Goal: Task Accomplishment & Management: Use online tool/utility

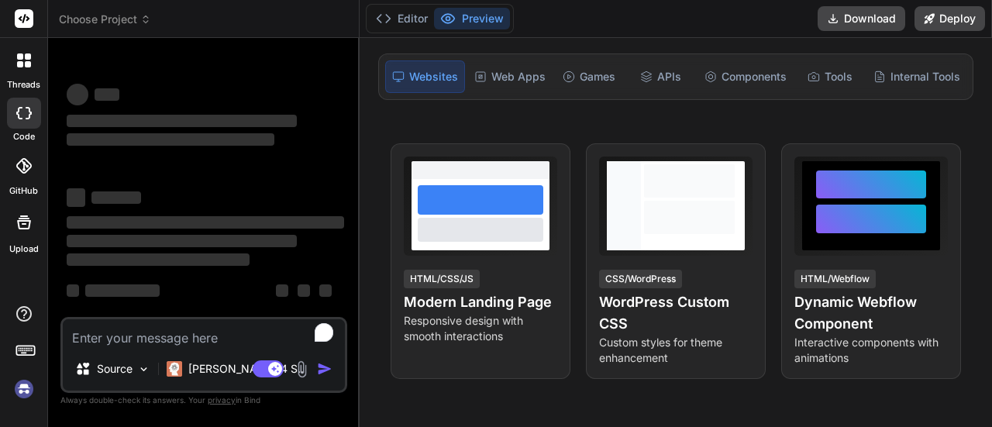
scroll to position [182, 0]
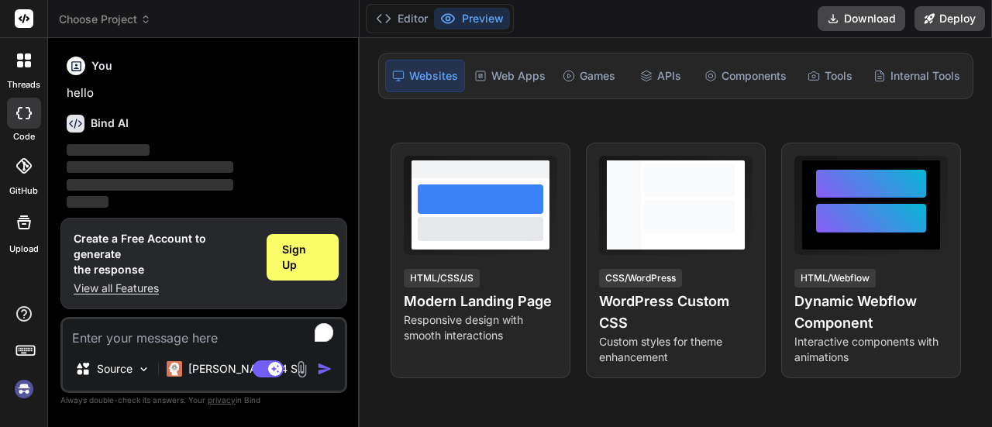
scroll to position [26, 0]
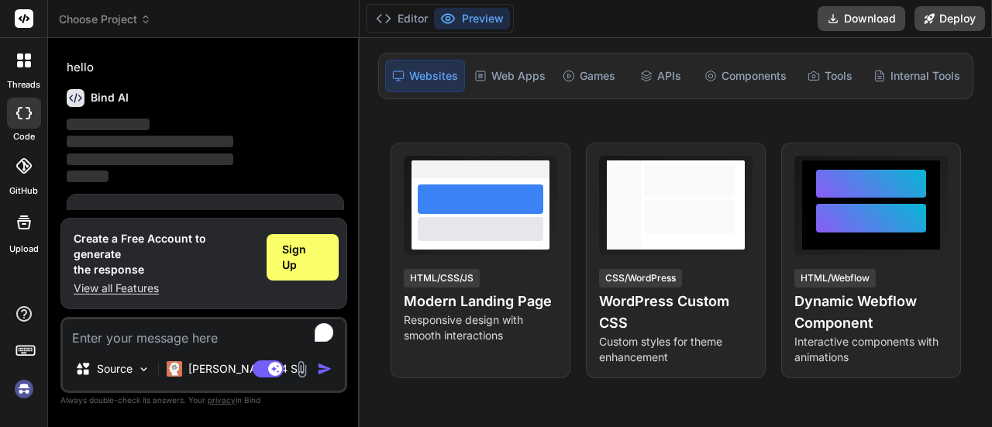
click at [297, 365] on img at bounding box center [302, 369] width 18 height 18
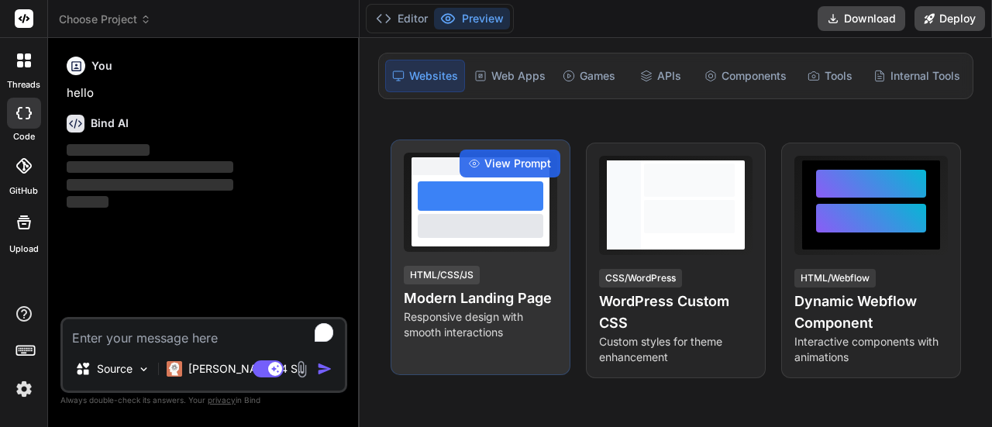
scroll to position [0, 0]
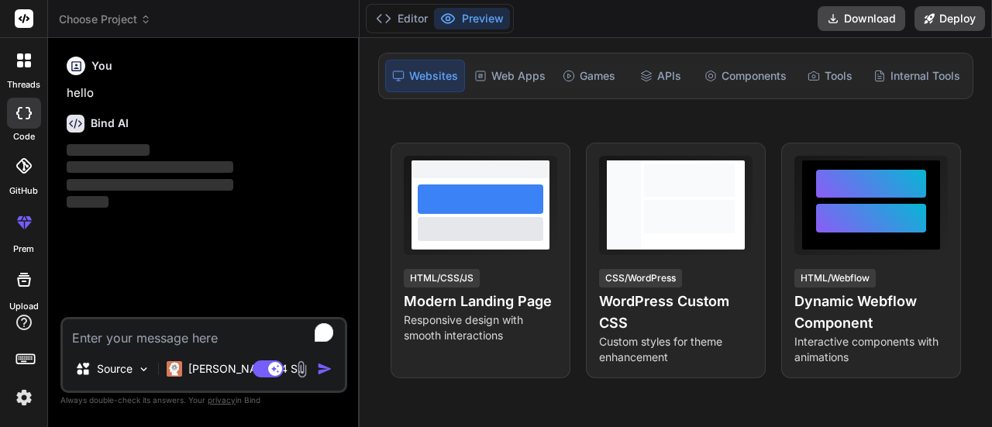
click at [307, 375] on img at bounding box center [302, 369] width 18 height 18
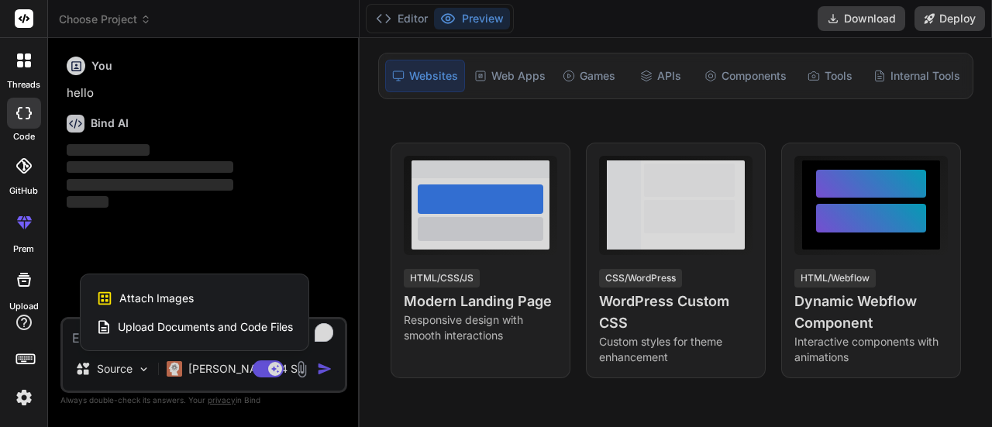
click at [240, 329] on span "Upload Documents and Code Files" at bounding box center [205, 327] width 175 height 16
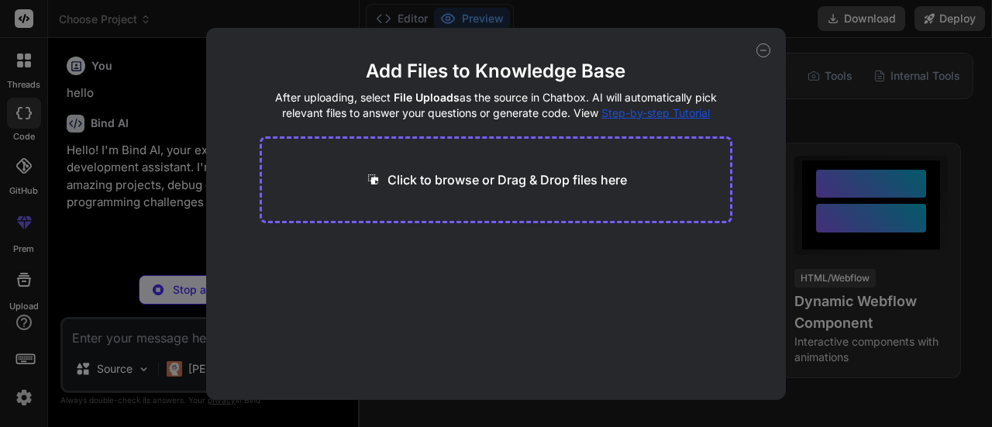
click at [543, 178] on p "Click to browse or Drag & Drop files here" at bounding box center [508, 180] width 240 height 19
type textarea "x"
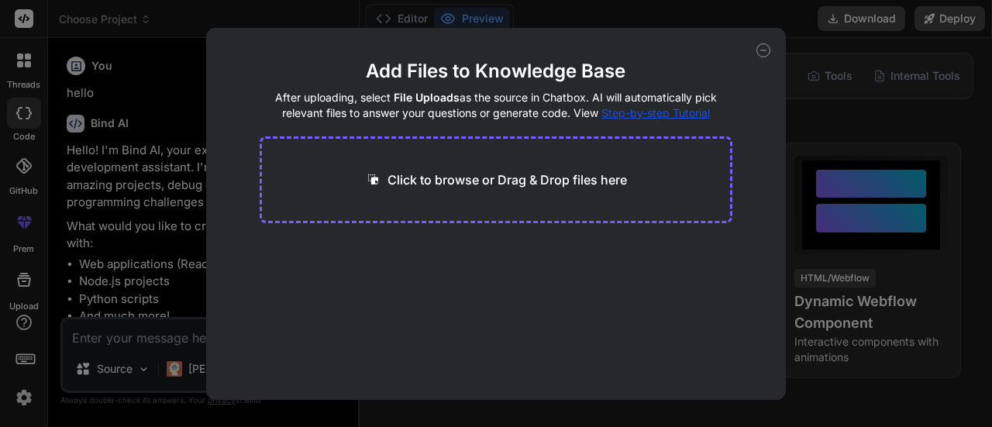
type input "C:\fakepath\[PERSON_NAME] Biodata (2).pdf"
click at [764, 44] on icon at bounding box center [764, 50] width 14 height 14
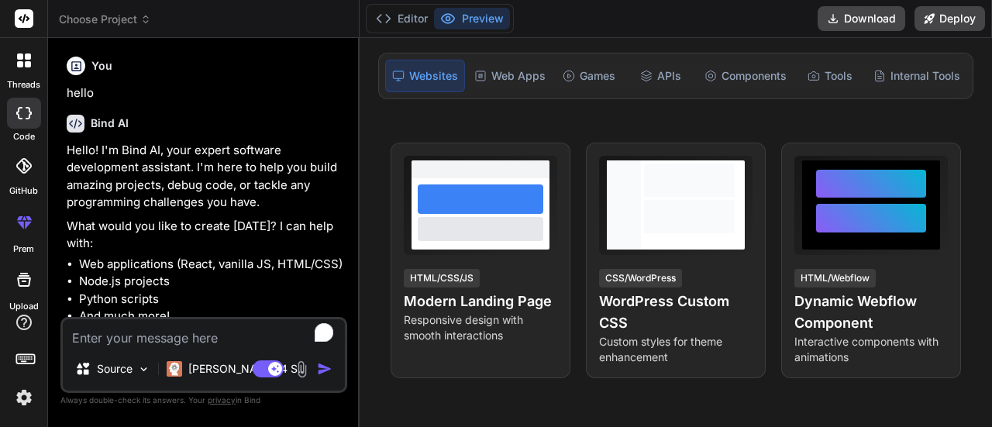
type textarea "x"
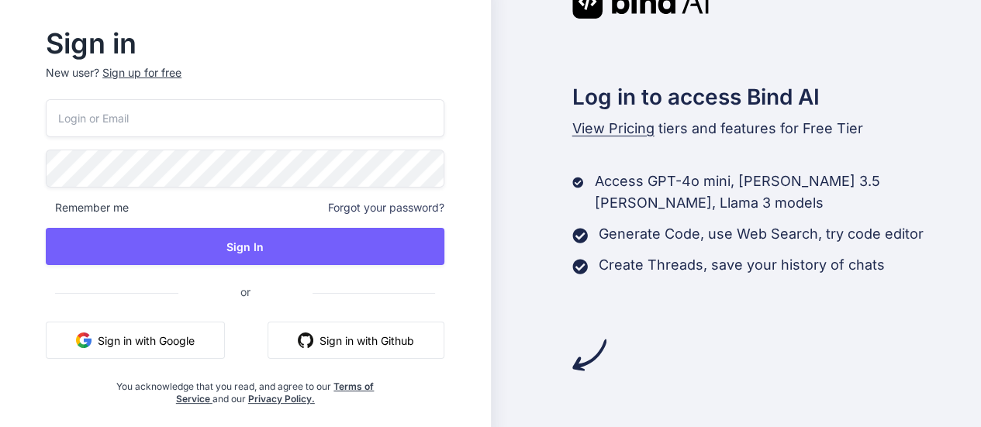
click at [180, 347] on button "Sign in with Google" at bounding box center [135, 340] width 179 height 37
